Goal: Information Seeking & Learning: Learn about a topic

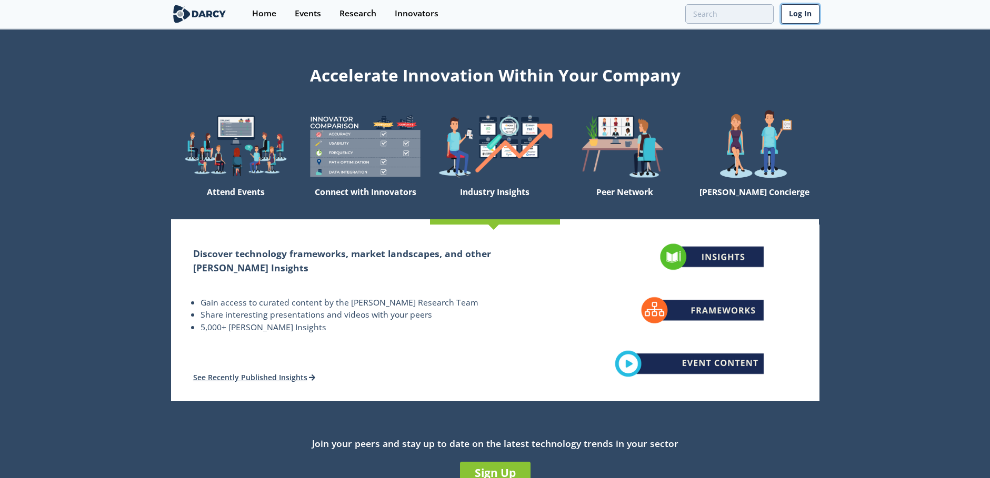
click at [794, 19] on link "Log In" at bounding box center [800, 13] width 38 height 19
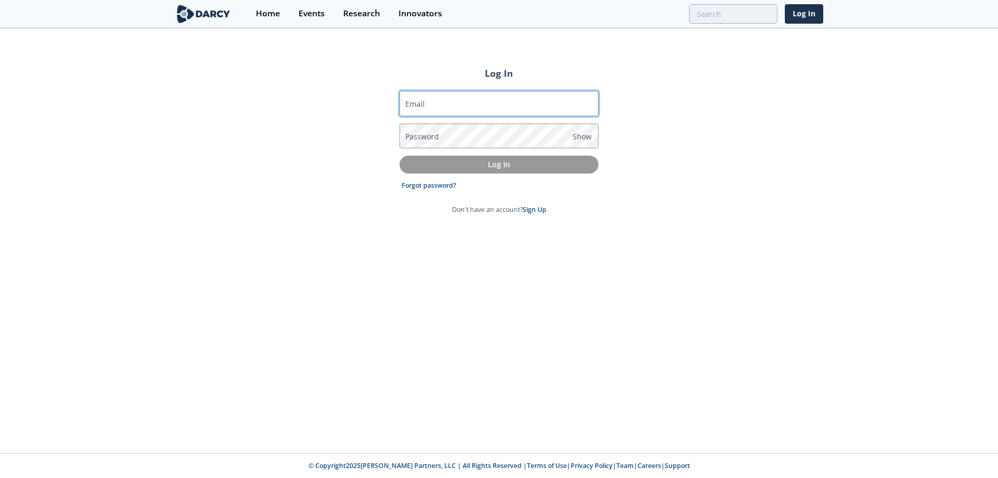
type input "[EMAIL_ADDRESS][DOMAIN_NAME]"
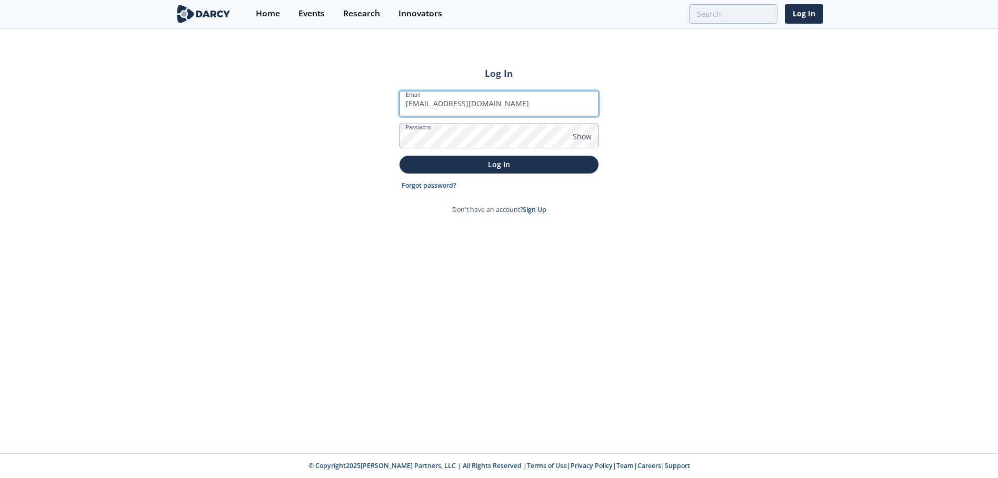
click at [475, 103] on input "[EMAIL_ADDRESS][DOMAIN_NAME]" at bounding box center [498, 103] width 199 height 25
click at [683, 118] on div "Log In Email [EMAIL_ADDRESS][DOMAIN_NAME] Password Show Log In Forgot password?…" at bounding box center [499, 241] width 998 height 424
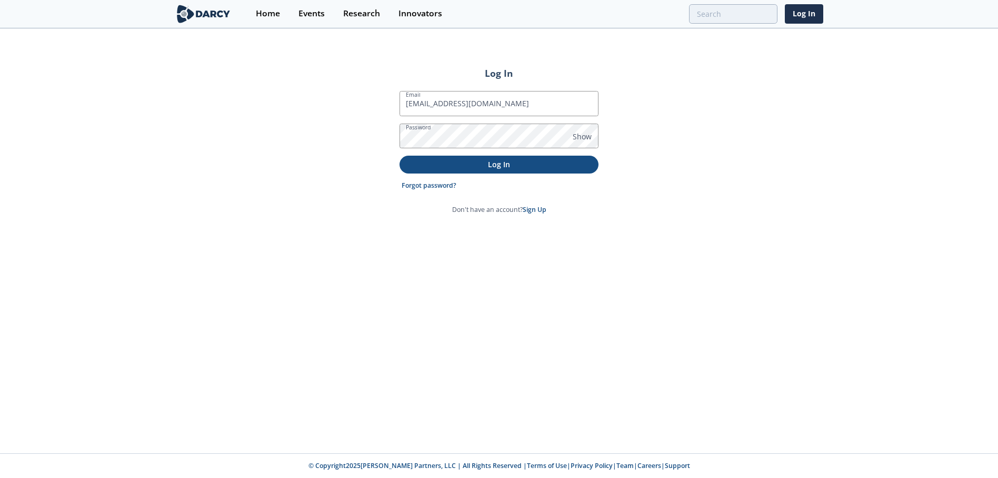
click at [494, 172] on button "Log In" at bounding box center [498, 164] width 199 height 17
type input "sustainable aviation fuels"
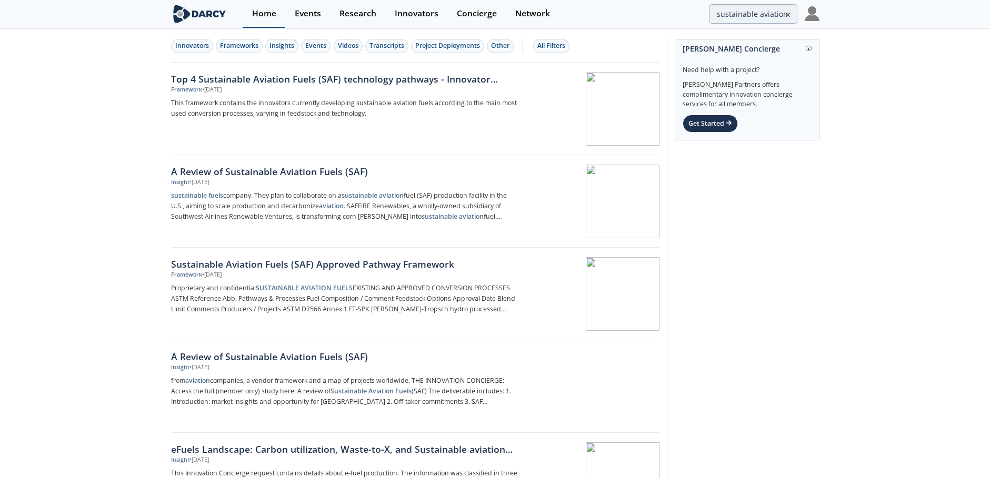
click at [274, 19] on link "Home" at bounding box center [264, 14] width 43 height 28
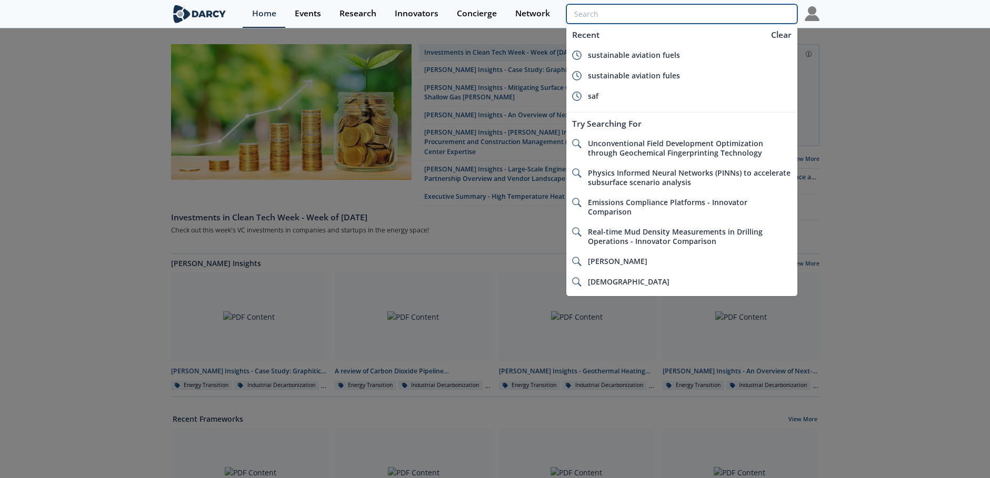
click at [719, 13] on input "search" at bounding box center [681, 13] width 231 height 19
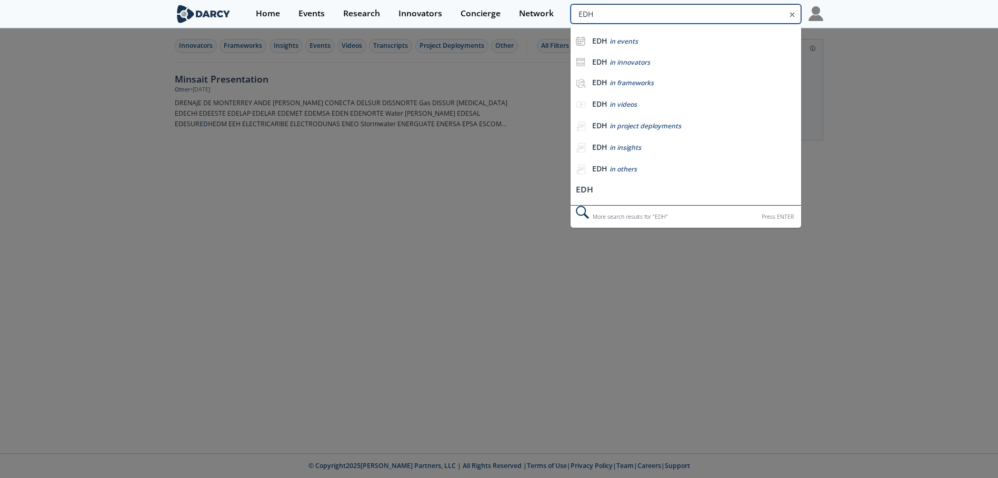
drag, startPoint x: 746, startPoint y: 16, endPoint x: 706, endPoint y: 15, distance: 40.6
click at [706, 15] on input "EDH" at bounding box center [686, 13] width 231 height 19
click at [687, 18] on input "EDH" at bounding box center [686, 13] width 231 height 19
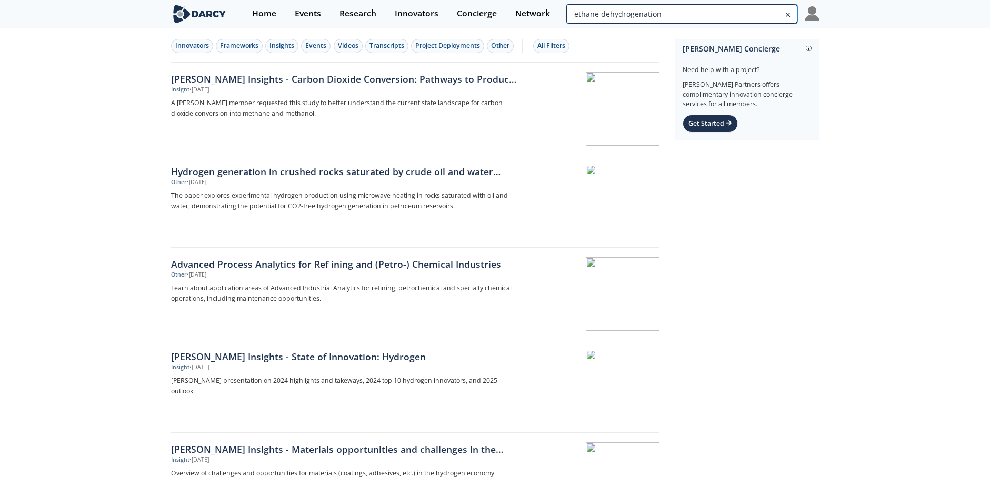
drag, startPoint x: 722, startPoint y: 16, endPoint x: 717, endPoint y: 16, distance: 5.3
click at [717, 16] on input "ethane dehydrogenation" at bounding box center [681, 13] width 231 height 19
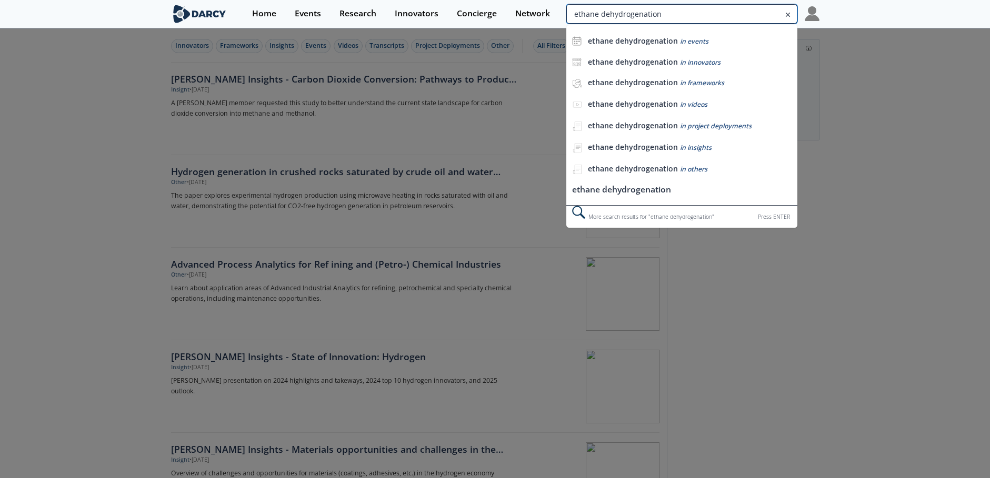
click at [717, 15] on input "ethane dehydrogenation" at bounding box center [681, 13] width 231 height 19
drag, startPoint x: 717, startPoint y: 15, endPoint x: 567, endPoint y: 23, distance: 149.7
click at [568, 23] on input "ethane dehydrogenation" at bounding box center [681, 13] width 231 height 19
type input "ethylene cracker"
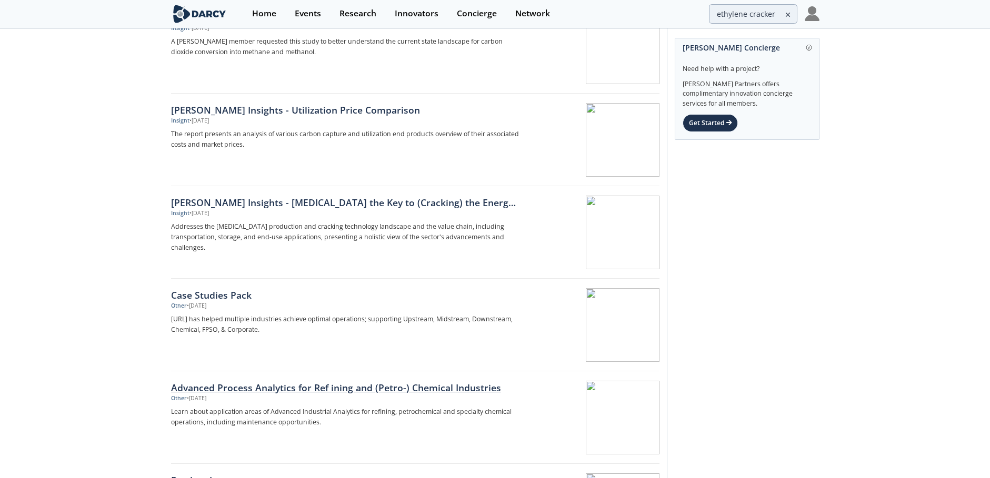
scroll to position [102, 0]
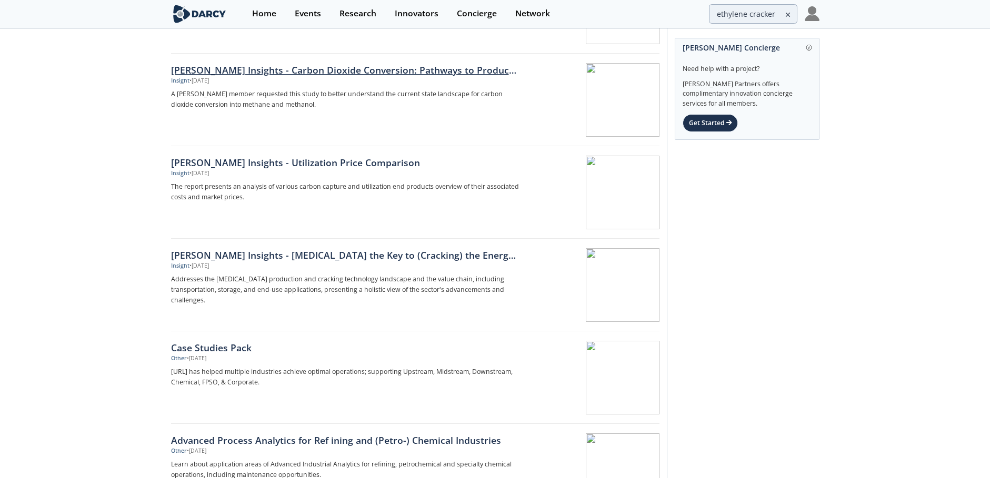
click at [277, 68] on div "[PERSON_NAME] Insights - Carbon Dioxide Conversion: Pathways to Produce Methane…" at bounding box center [345, 70] width 348 height 14
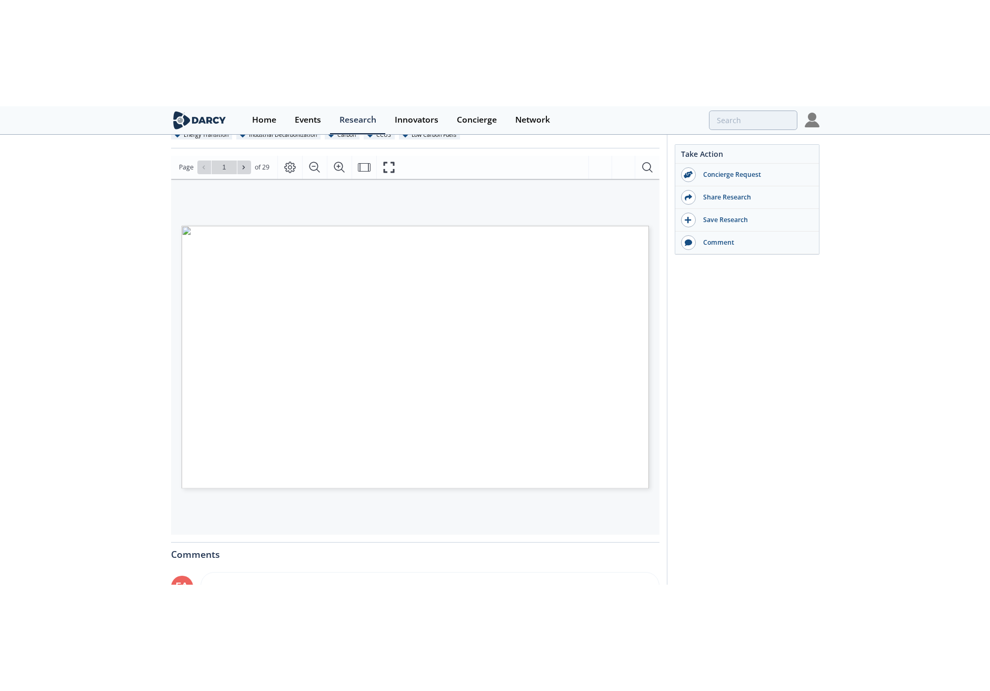
scroll to position [87, 0]
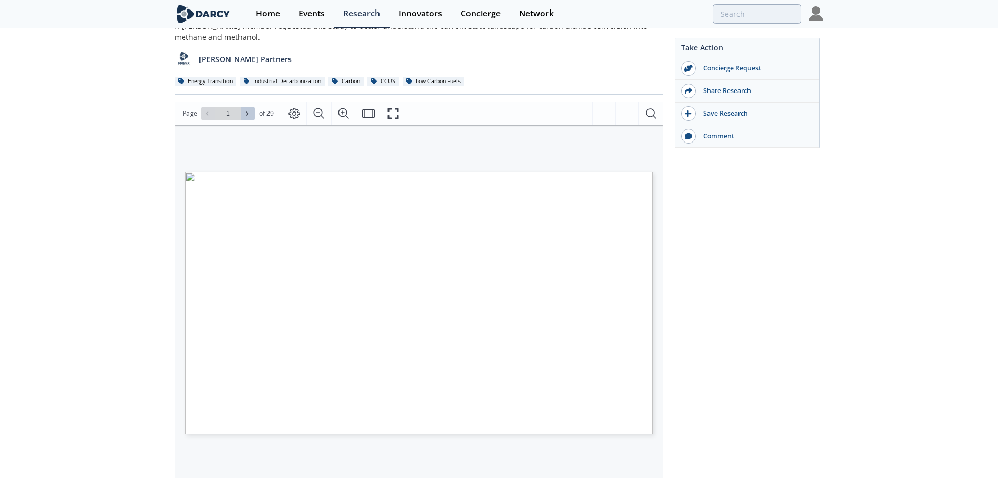
click at [244, 114] on icon at bounding box center [247, 114] width 6 height 6
type input "2"
click at [244, 114] on icon at bounding box center [247, 114] width 6 height 6
type input "3"
type input "4"
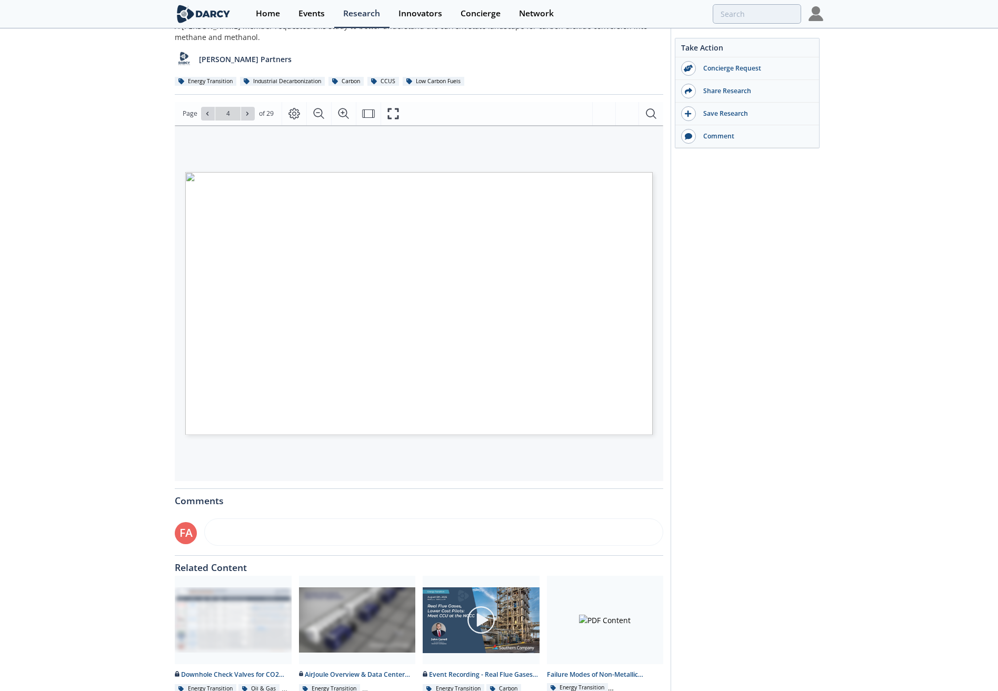
type input "5"
type input "6"
type input "7"
type input "8"
type input "9"
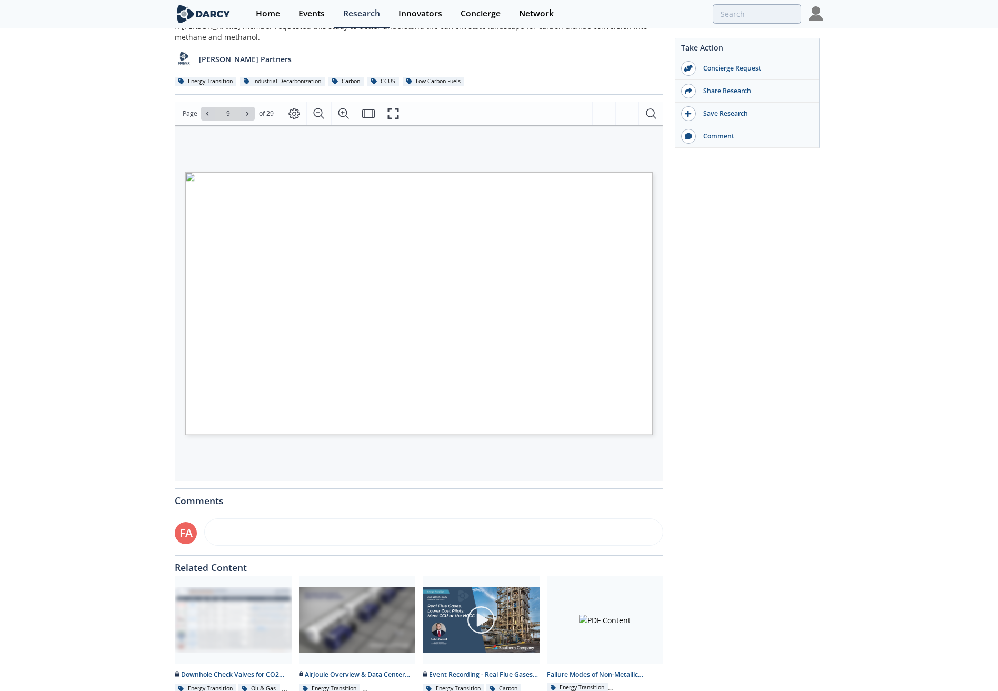
type input "10"
type input "11"
type input "12"
type input "13"
type input "14"
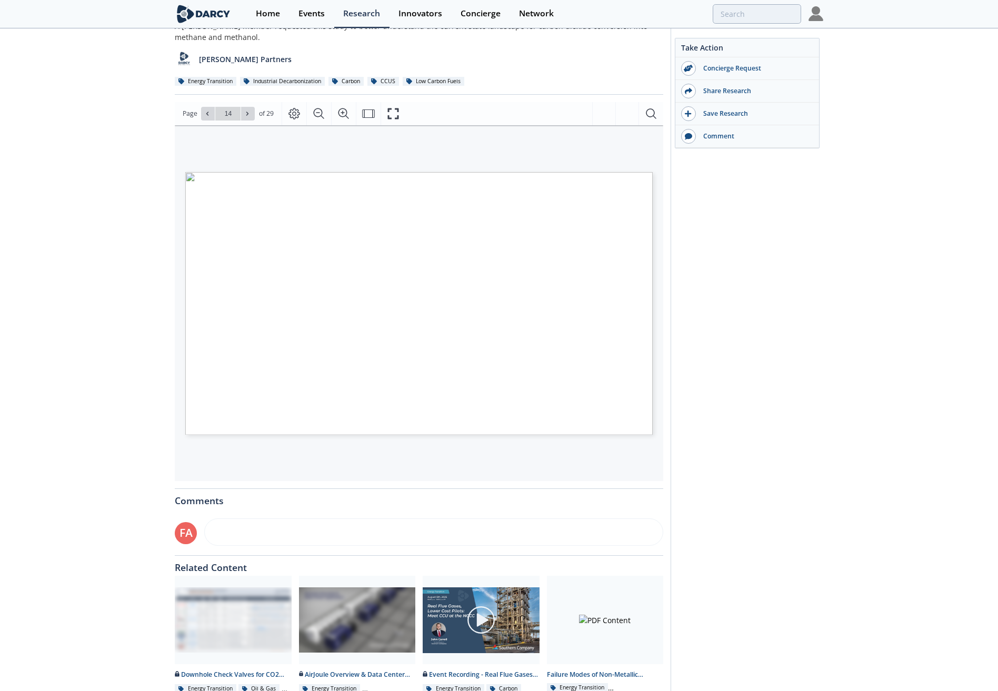
type input "15"
type input "16"
type input "17"
type input "18"
type input "19"
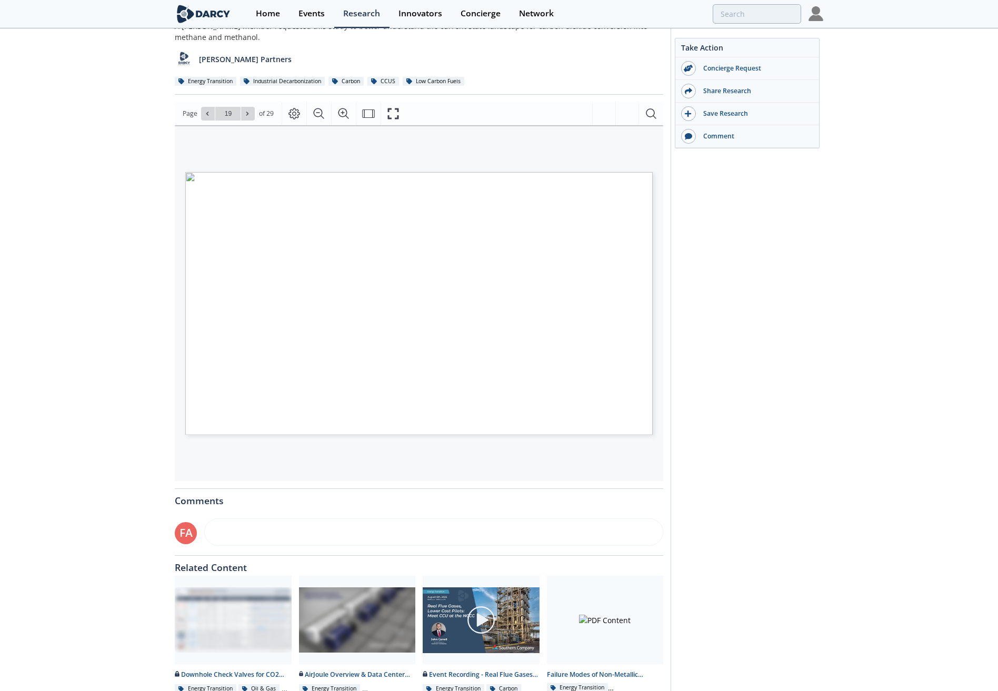
type input "20"
type input "21"
type input "22"
type input "23"
type input "24"
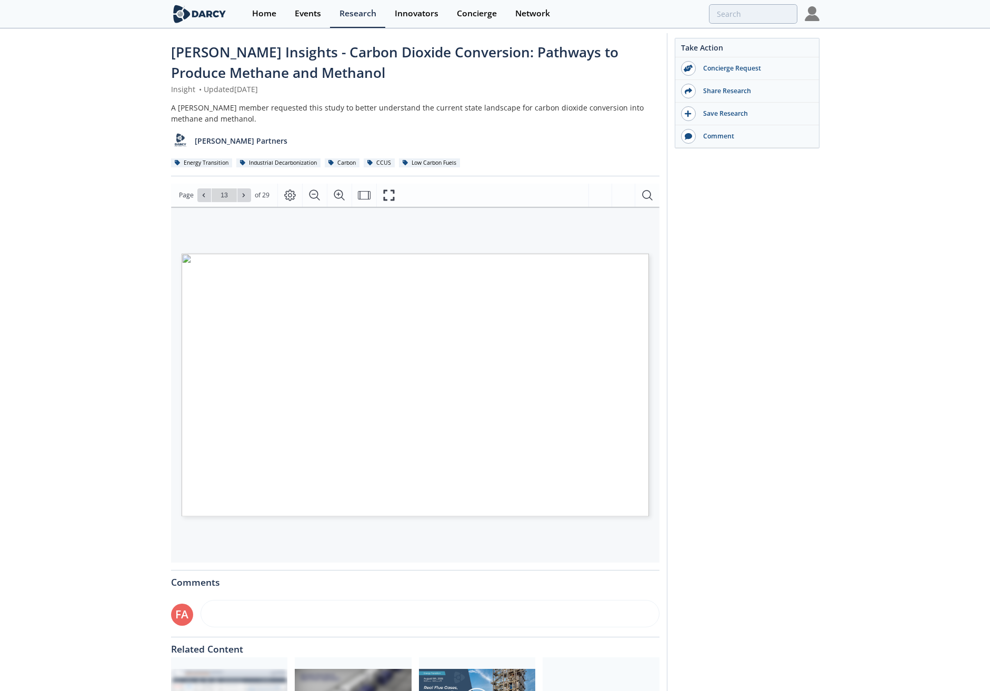
scroll to position [0, 0]
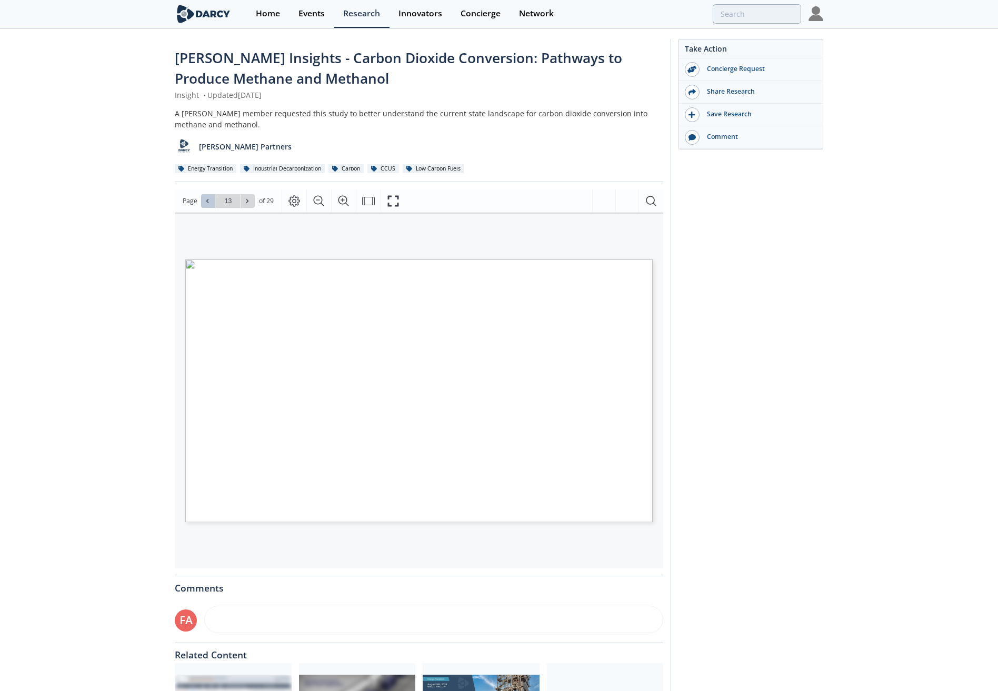
click at [204, 203] on icon at bounding box center [207, 201] width 6 height 6
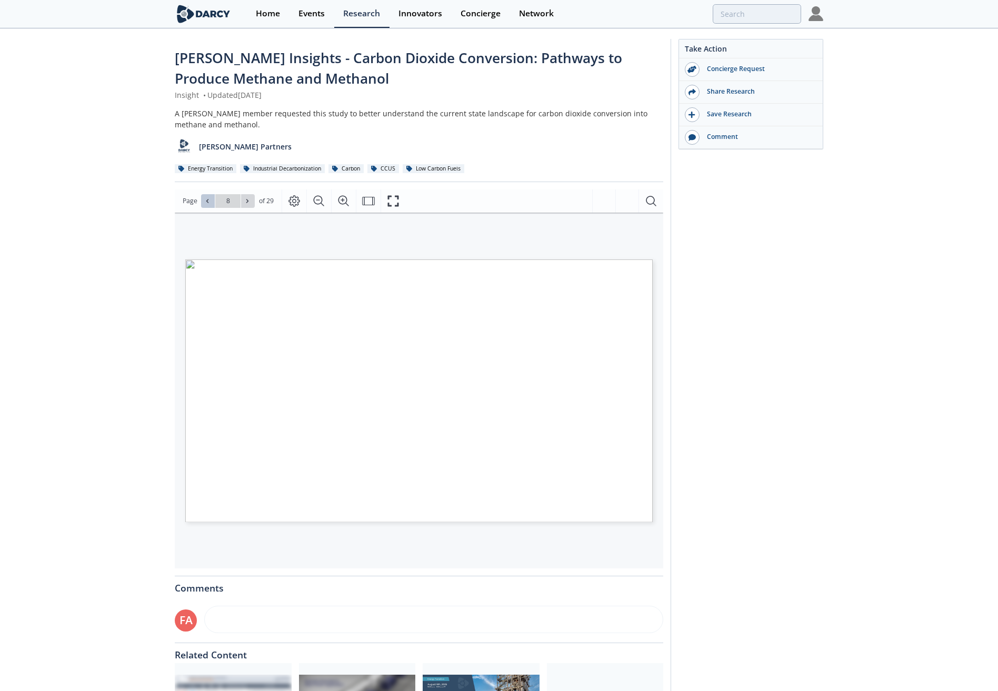
click at [204, 203] on icon at bounding box center [207, 201] width 6 height 6
click at [206, 200] on icon at bounding box center [207, 201] width 2 height 4
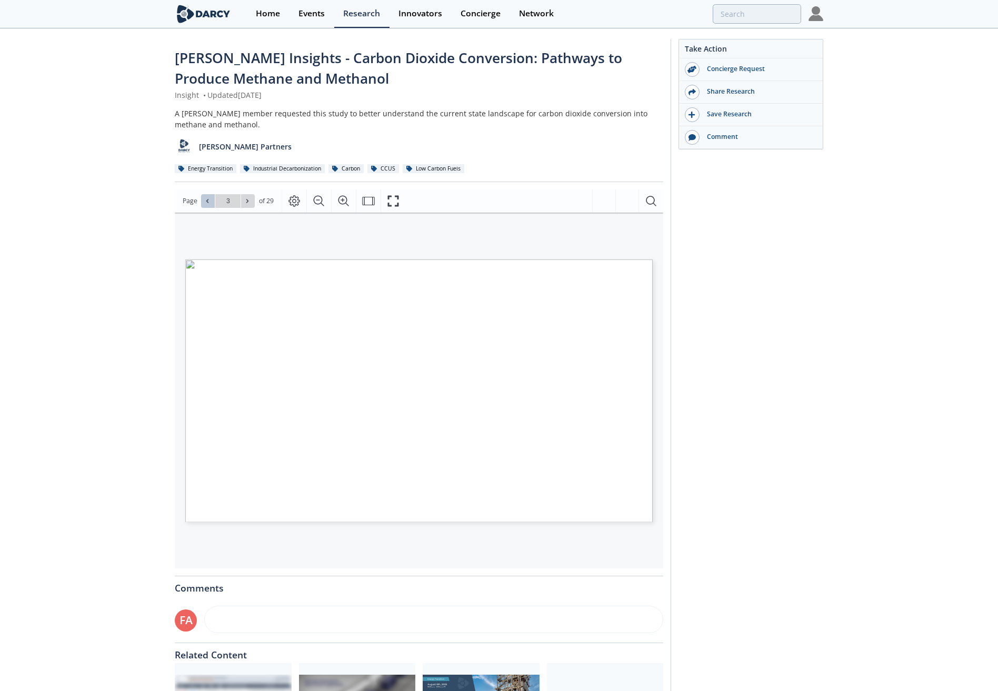
click at [206, 200] on icon at bounding box center [207, 201] width 2 height 4
type input "1"
click at [364, 198] on icon "Fit Width" at bounding box center [368, 201] width 13 height 13
click at [366, 199] on icon "Fit Page" at bounding box center [368, 201] width 13 height 13
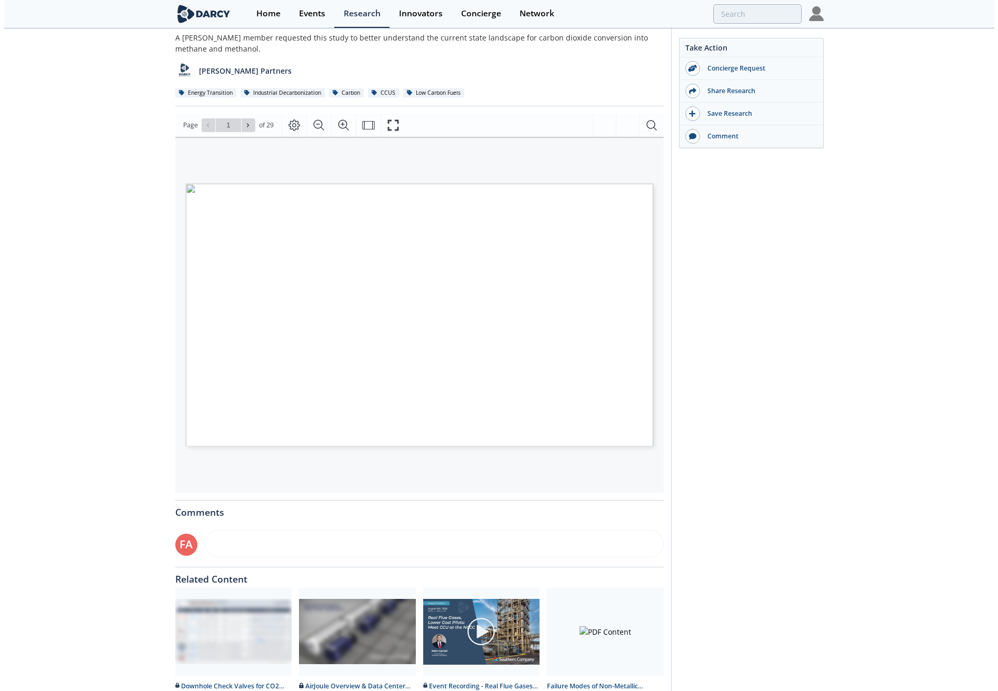
scroll to position [138, 0]
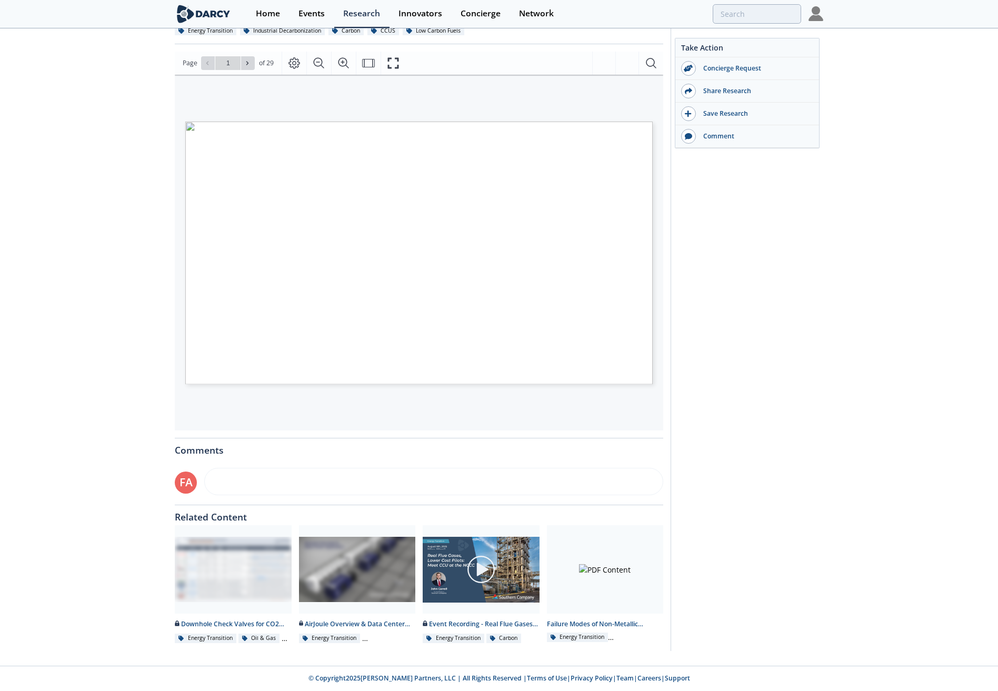
click at [458, 92] on div "CARBON CAPTURE POST-COMBUSTION – INNOVATOR LANDSCAPE Gas w/ CO 2 Clean Gas Solv…" at bounding box center [414, 212] width 478 height 274
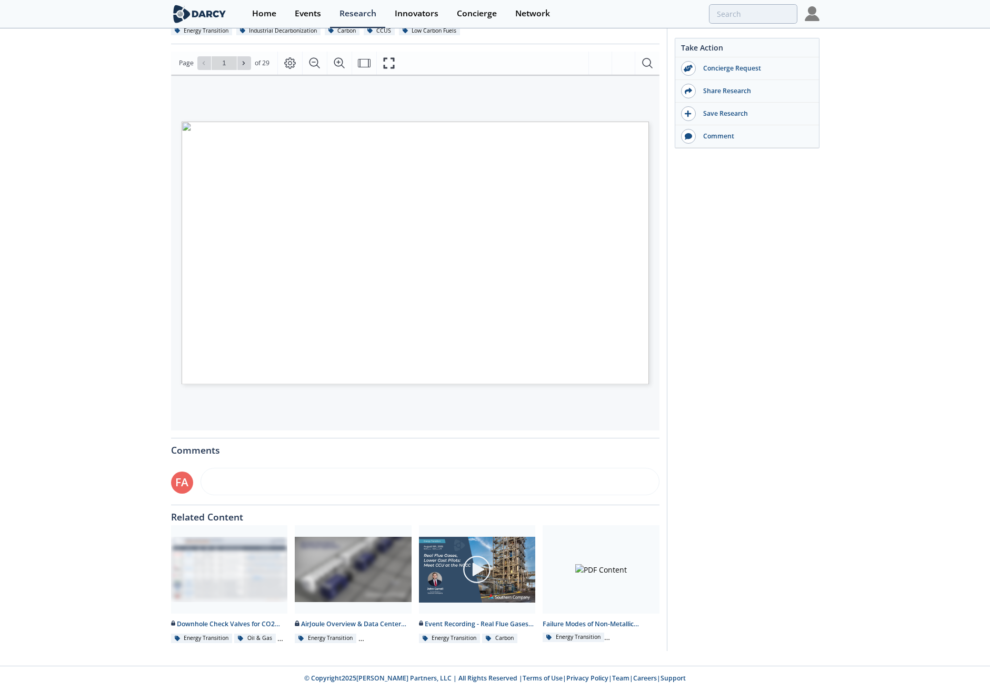
drag, startPoint x: 757, startPoint y: 320, endPoint x: 752, endPoint y: 318, distance: 5.5
click at [757, 320] on div "Take Action Concierge Request Share Research Save Research Comment" at bounding box center [743, 276] width 153 height 751
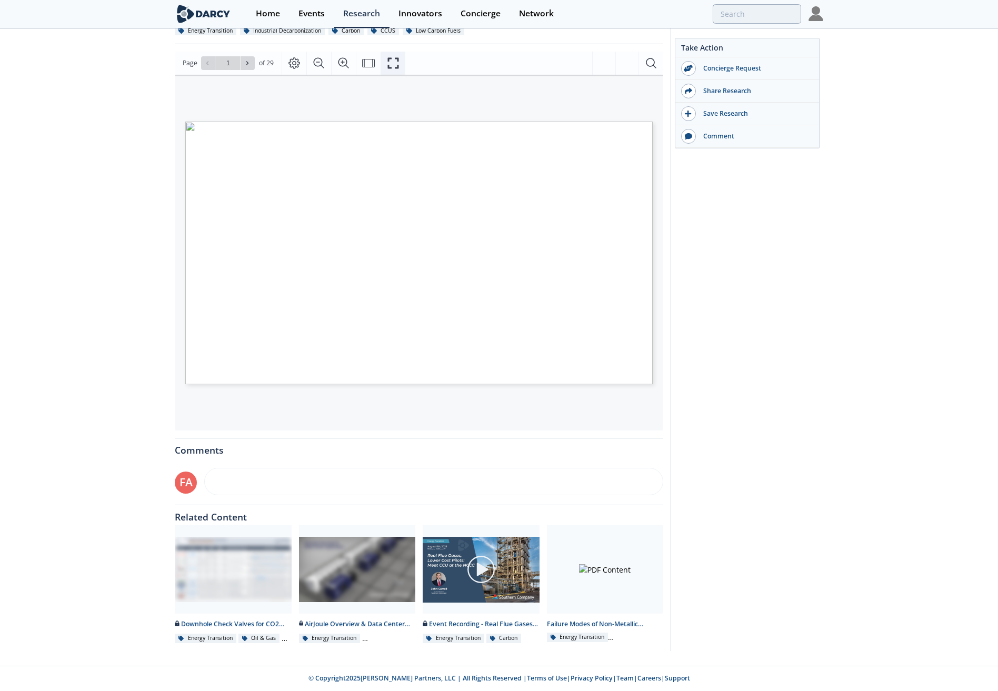
click at [388, 62] on icon "Fullscreen" at bounding box center [393, 63] width 13 height 13
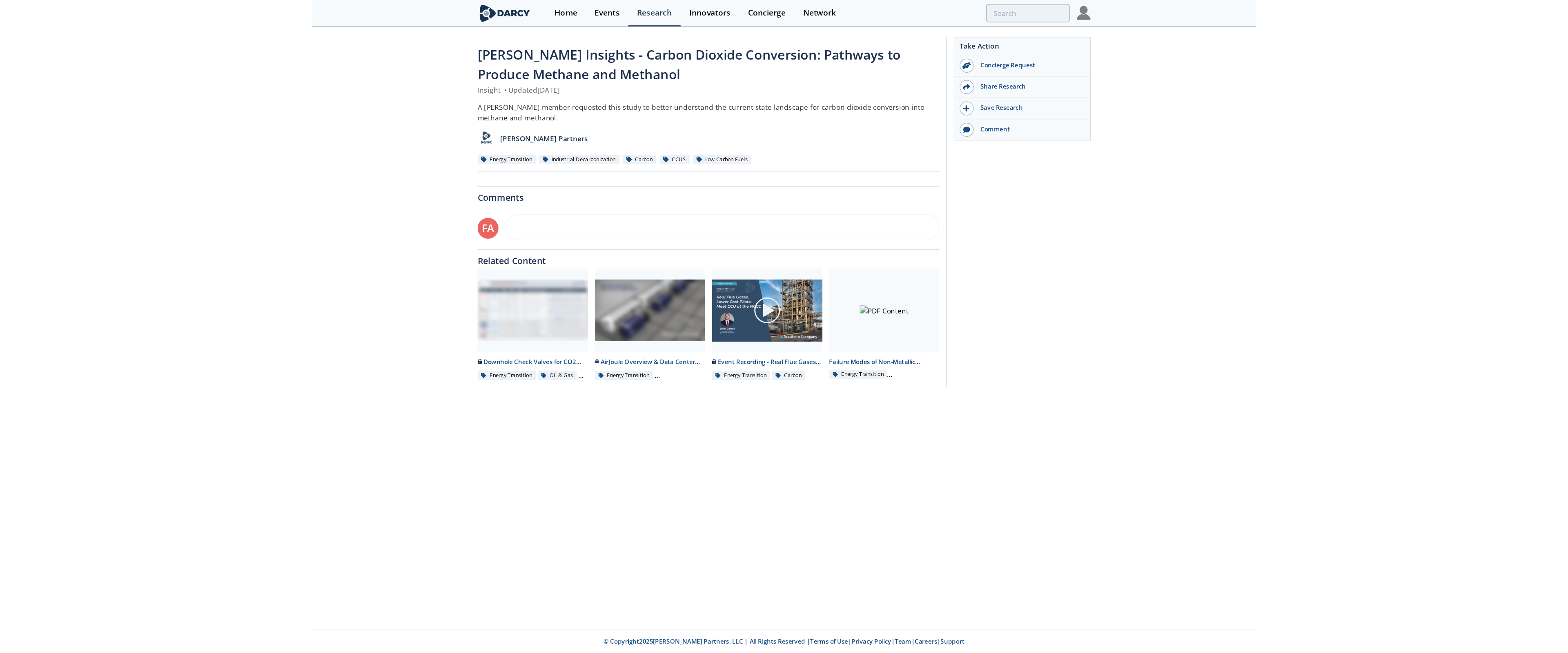
scroll to position [0, 0]
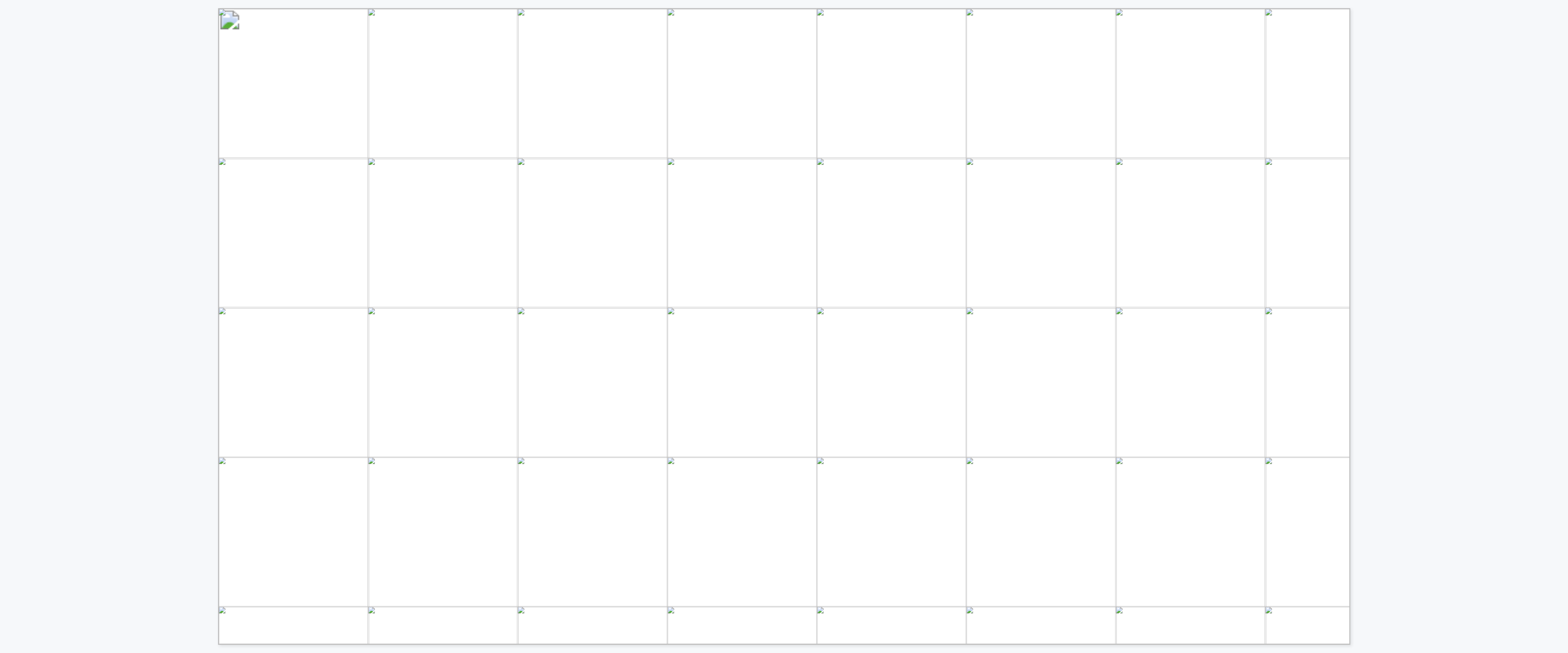
click at [774, 371] on div "CARBON CAPTURE POST-COMBUSTION – INNOVATOR LANDSCAPE Gas w/ CO 2 Clean Gas Solv…" at bounding box center [784, 323] width 1568 height 645
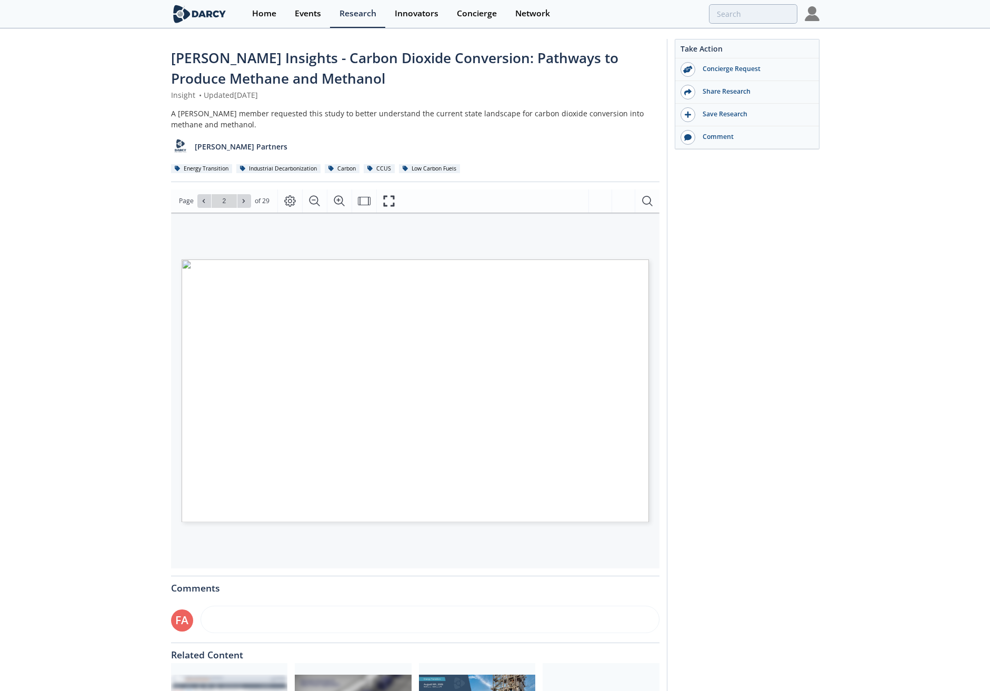
click at [813, 195] on div "Take Action Concierge Request Share Research Save Research Comment" at bounding box center [743, 414] width 153 height 751
click at [825, 346] on div "[PERSON_NAME] Insights - Carbon Dioxide Conversion: Pathways to Produce Methane…" at bounding box center [495, 416] width 990 height 774
click at [825, 224] on div "[PERSON_NAME] Insights - Carbon Dioxide Conversion: Pathways to Produce Methane…" at bounding box center [495, 416] width 990 height 774
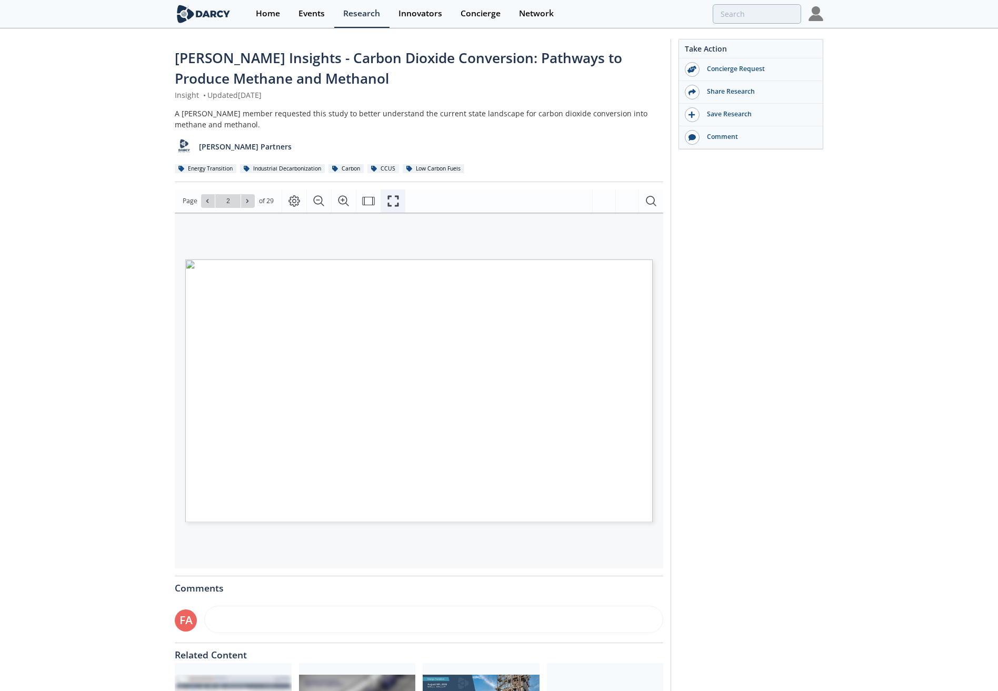
click at [395, 198] on icon "Fullscreen" at bounding box center [393, 201] width 13 height 13
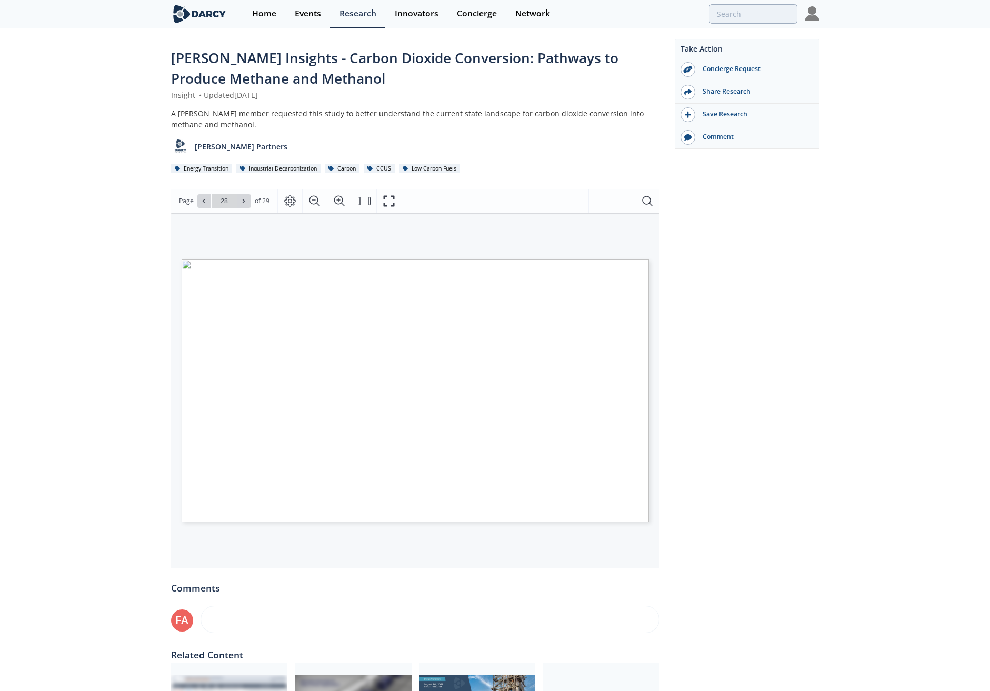
drag, startPoint x: 59, startPoint y: 71, endPoint x: 69, endPoint y: 64, distance: 11.8
click at [59, 71] on div "[PERSON_NAME] Insights - Carbon Dioxide Conversion: Pathways to Produce Methane…" at bounding box center [495, 416] width 990 height 774
type input "ethylene cracker"
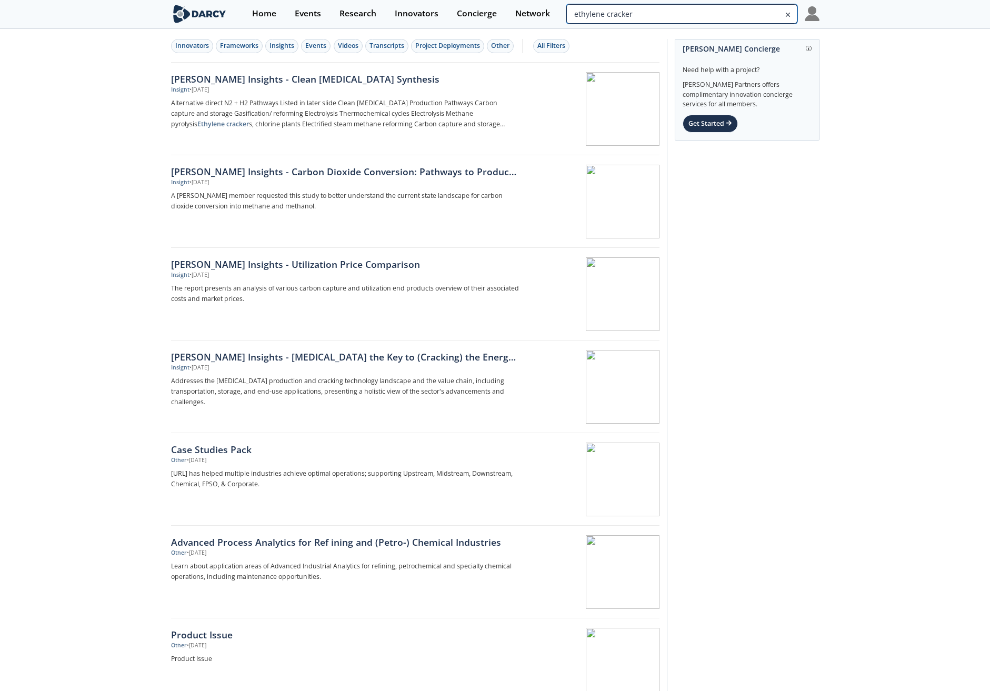
click at [764, 14] on input "ethylene cracker" at bounding box center [681, 13] width 231 height 19
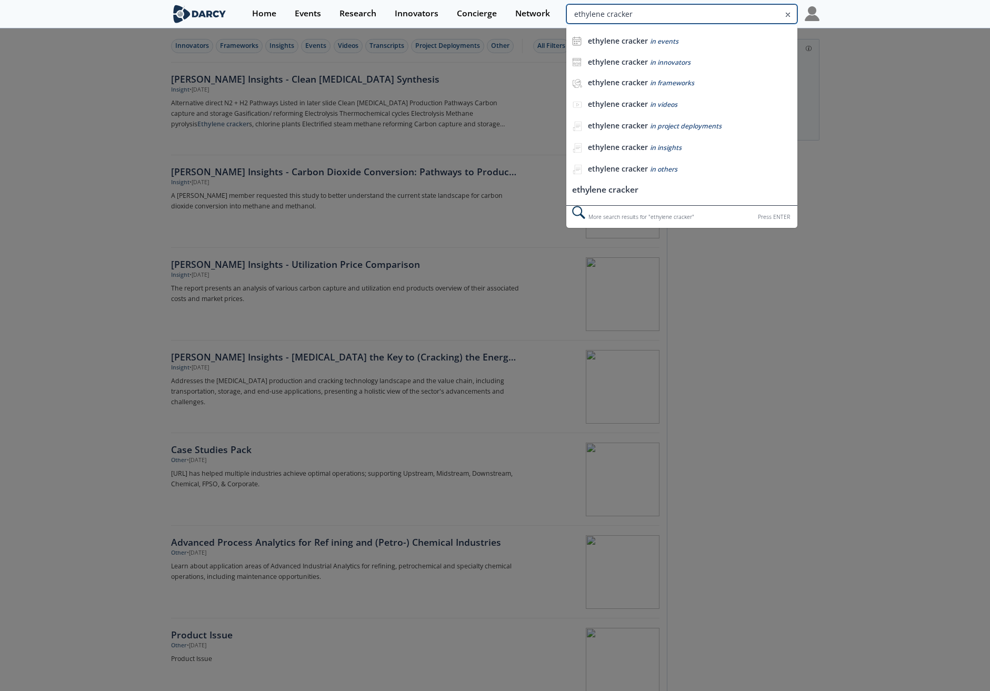
click at [764, 14] on input "ethylene cracker" at bounding box center [681, 13] width 231 height 19
click at [745, 12] on input "ethylene cracker" at bounding box center [681, 13] width 231 height 19
click at [615, 64] on b "ethylene cracker" at bounding box center [618, 62] width 60 height 10
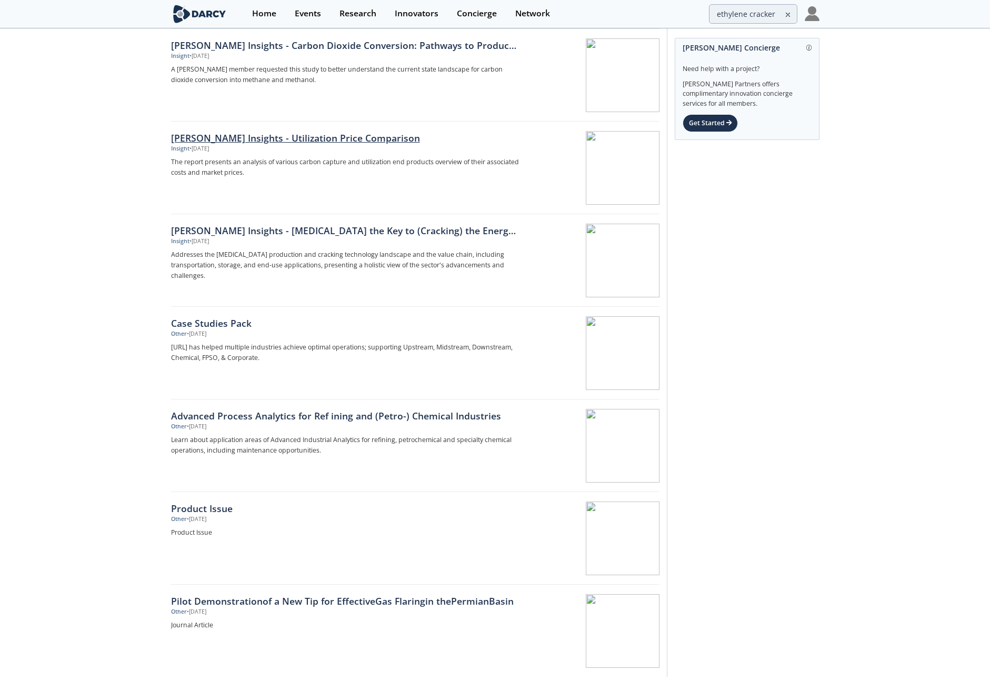
scroll to position [152, 0]
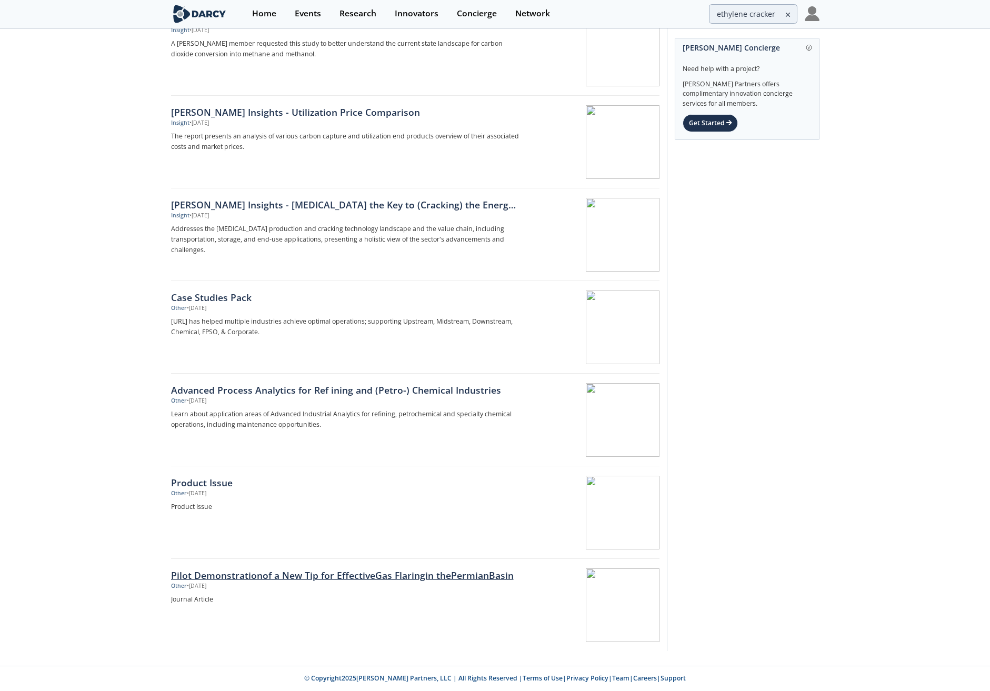
click at [387, 575] on div "Pilot Demonstrationof a New Tip for EffectiveGas Flaringin thePermianBasin" at bounding box center [345, 575] width 348 height 14
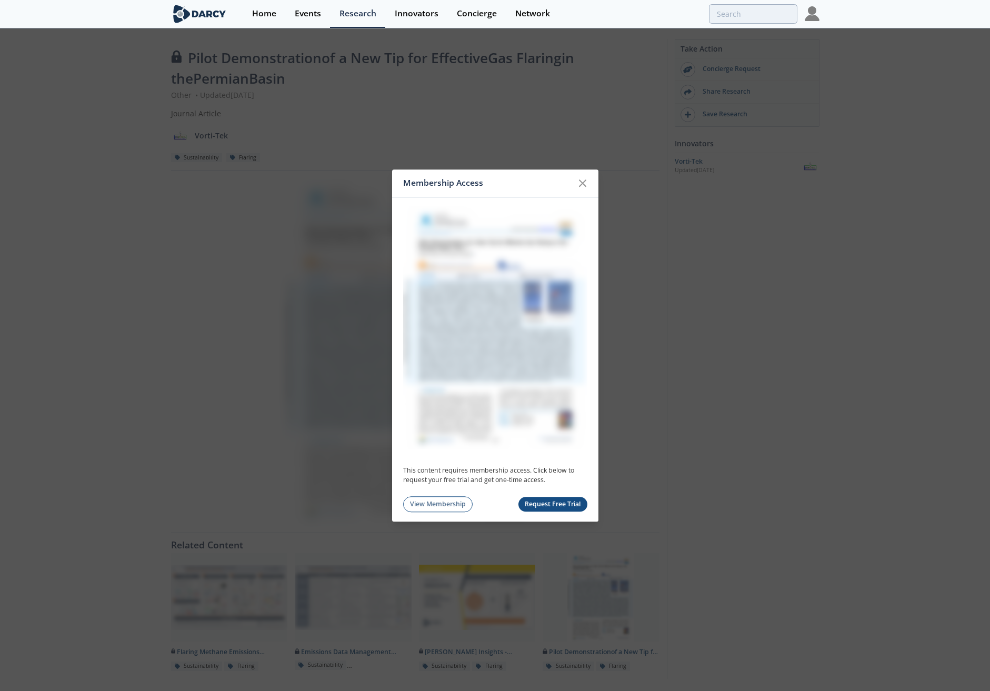
click at [579, 181] on icon at bounding box center [582, 183] width 13 height 13
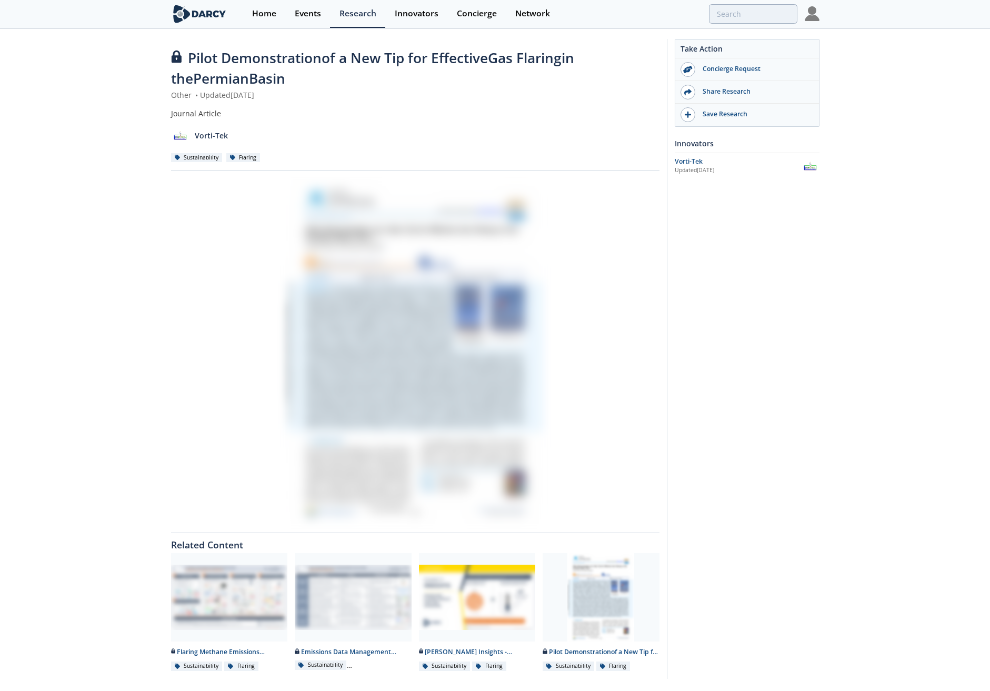
type input "ethylene cracker"
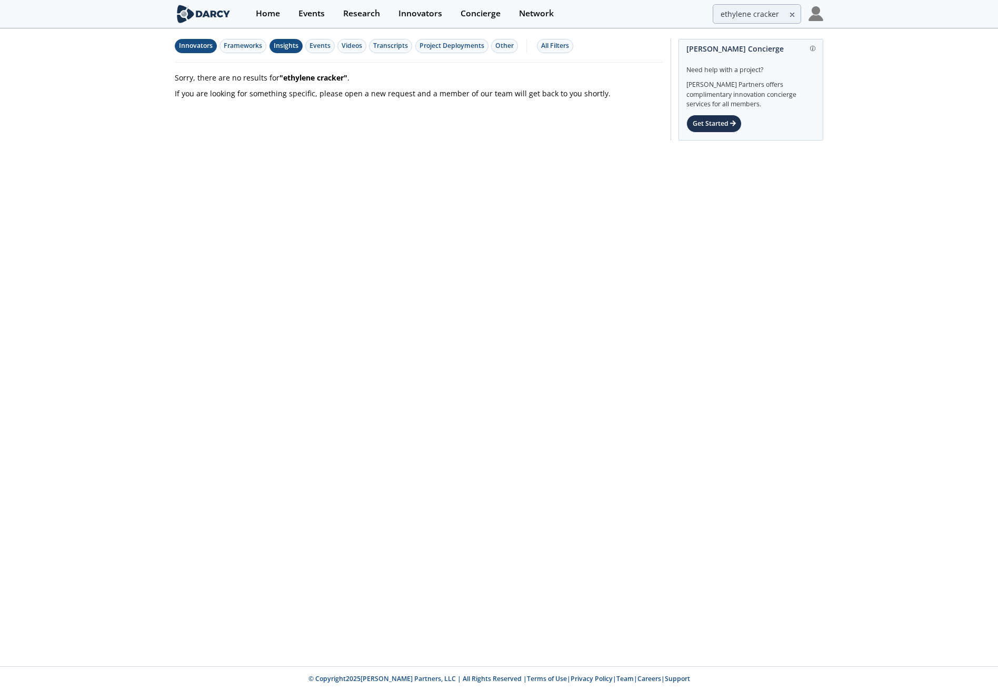
click at [288, 44] on div "Insights" at bounding box center [286, 45] width 25 height 9
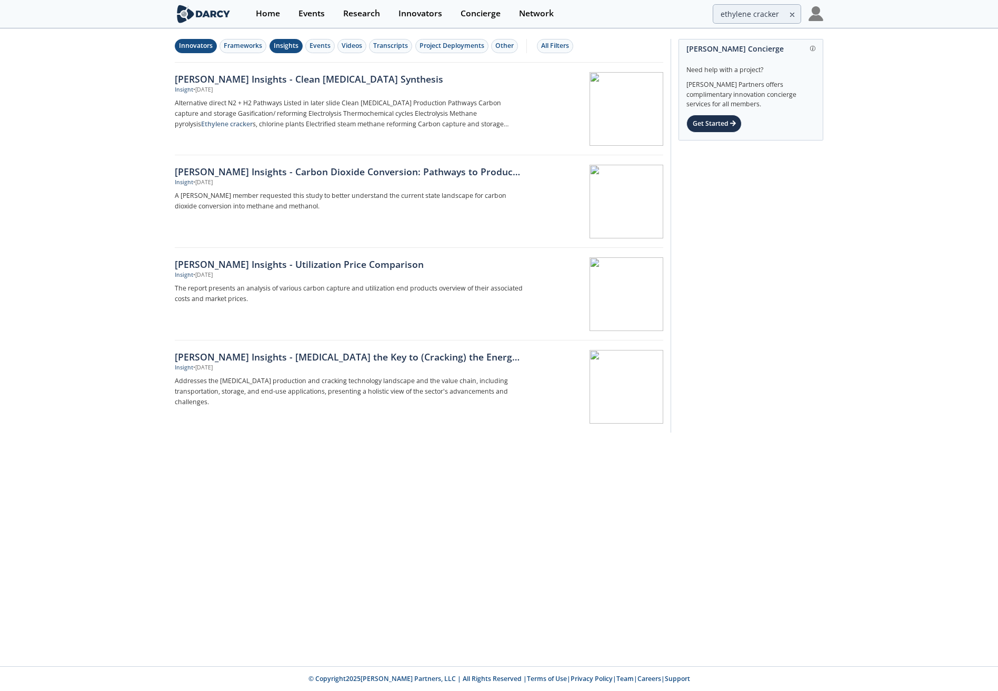
click at [793, 16] on icon at bounding box center [791, 14] width 7 height 13
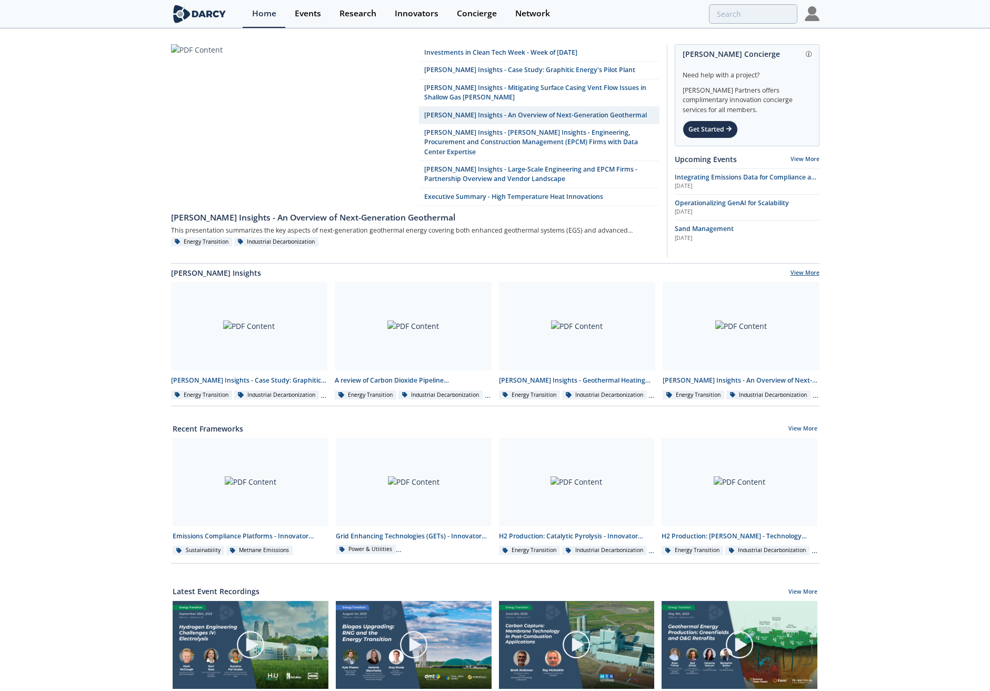
click at [807, 269] on link "View More" at bounding box center [805, 273] width 29 height 9
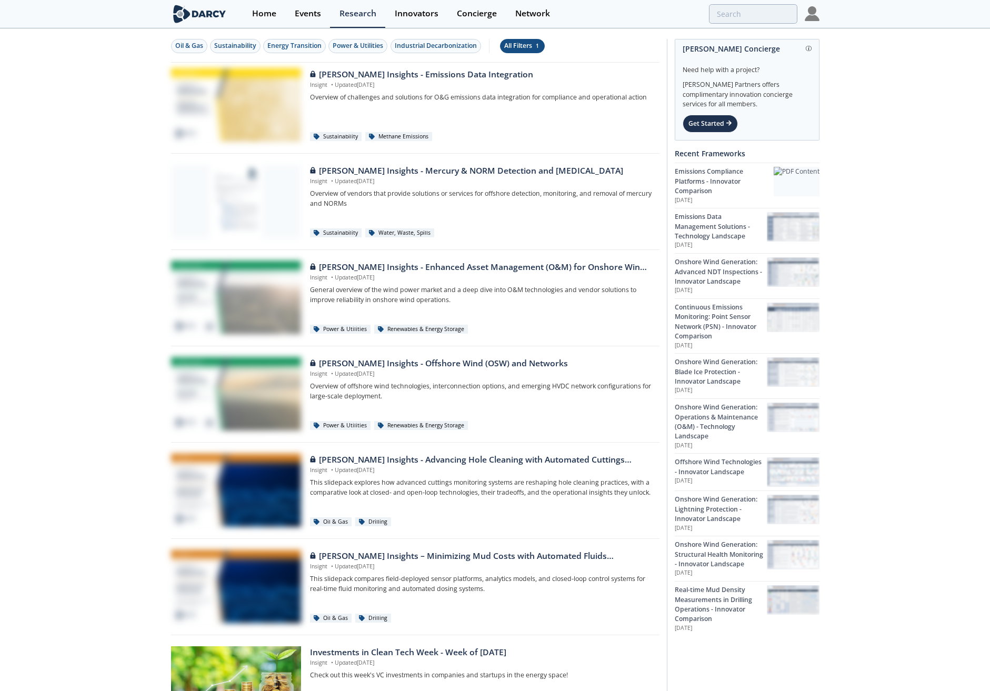
click at [527, 45] on div "All Filters 1" at bounding box center [522, 45] width 36 height 9
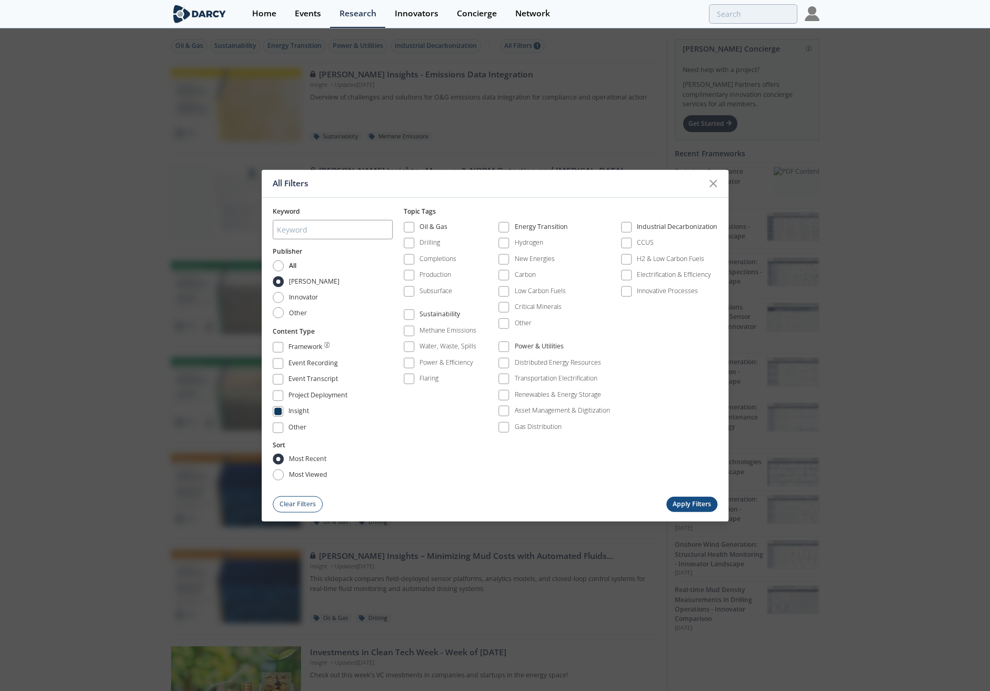
click at [286, 263] on label "All" at bounding box center [285, 265] width 24 height 11
click at [284, 263] on input "All" at bounding box center [278, 265] width 11 height 11
radio input "true"
click at [694, 505] on button "Apply Filters" at bounding box center [692, 503] width 52 height 15
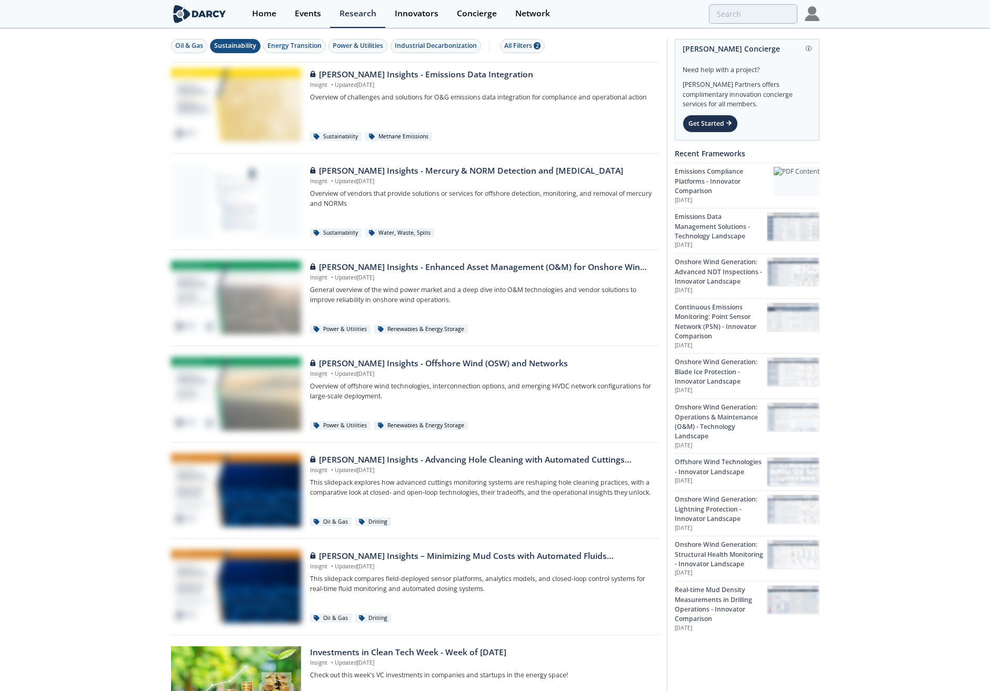
click at [243, 48] on div "Sustainability" at bounding box center [235, 45] width 42 height 9
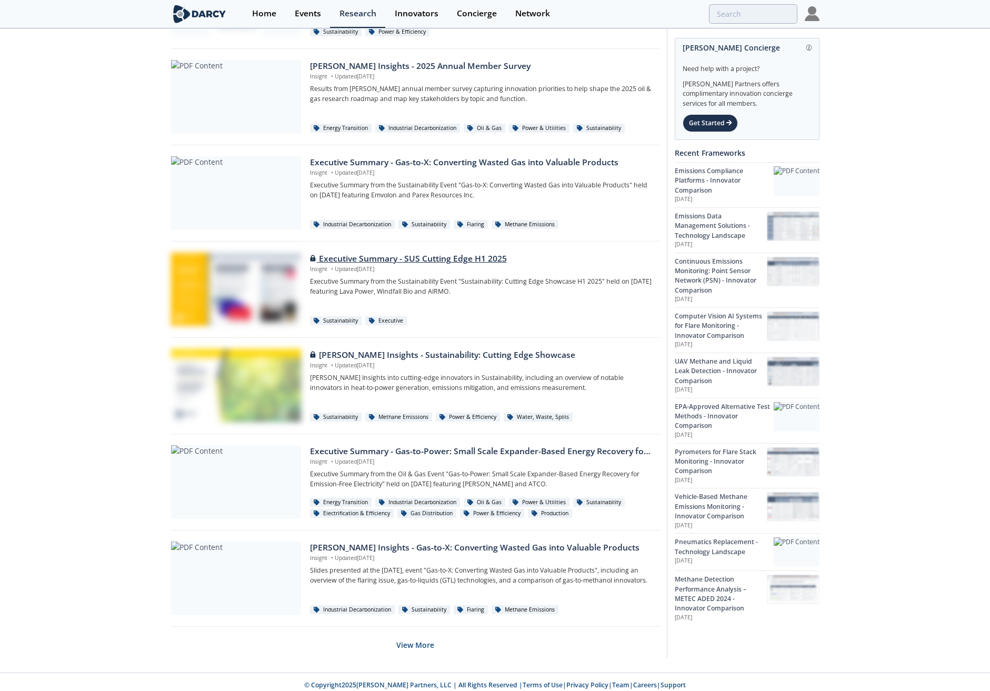
scroll to position [401, 0]
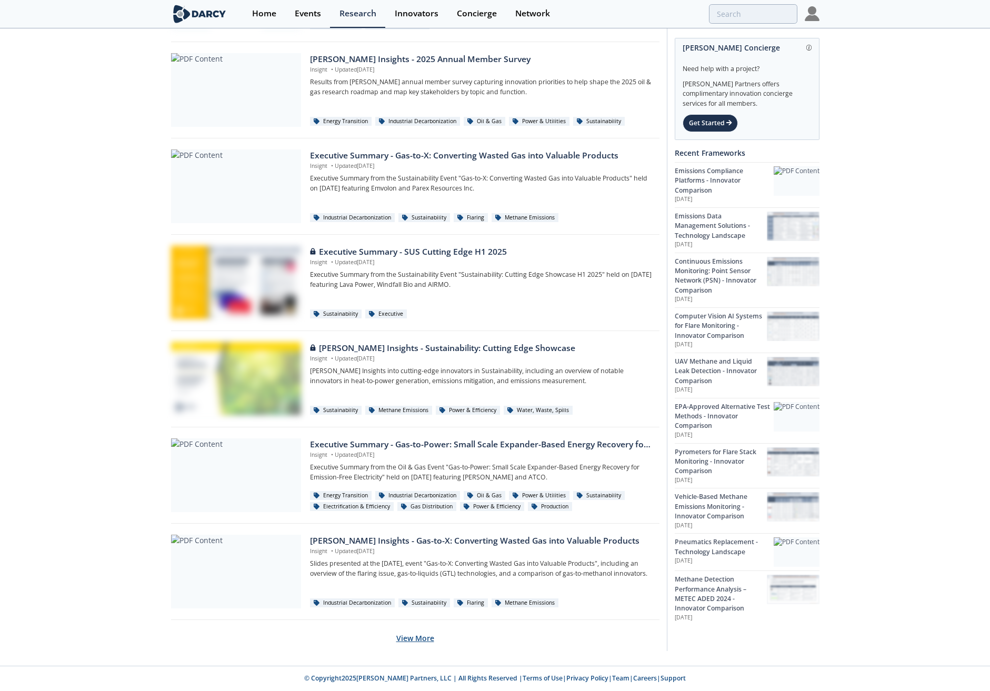
click at [425, 639] on button "View More" at bounding box center [415, 638] width 38 height 26
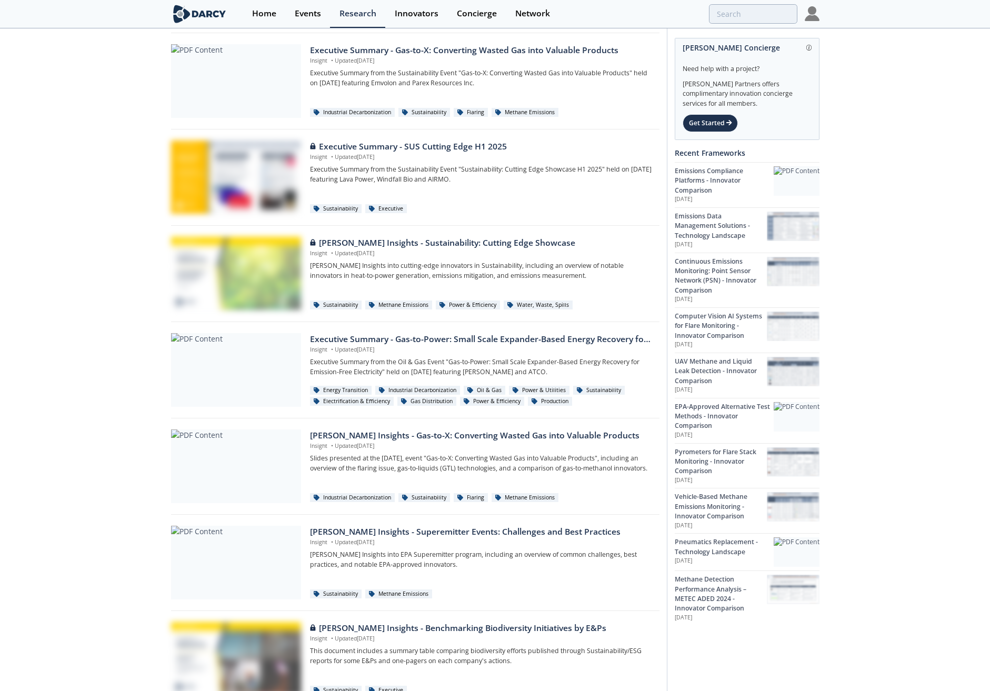
scroll to position [453, 0]
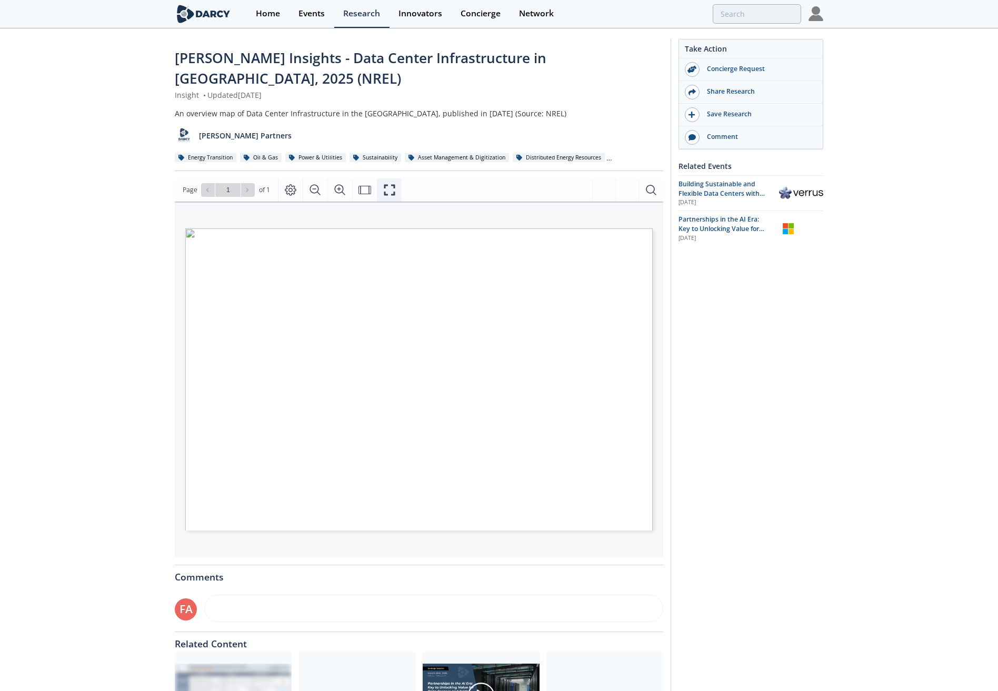
click at [383, 189] on icon "Fullscreen" at bounding box center [389, 190] width 13 height 13
click at [526, 229] on div "Page 1" at bounding box center [418, 379] width 467 height 303
